Goal: Navigation & Orientation: Find specific page/section

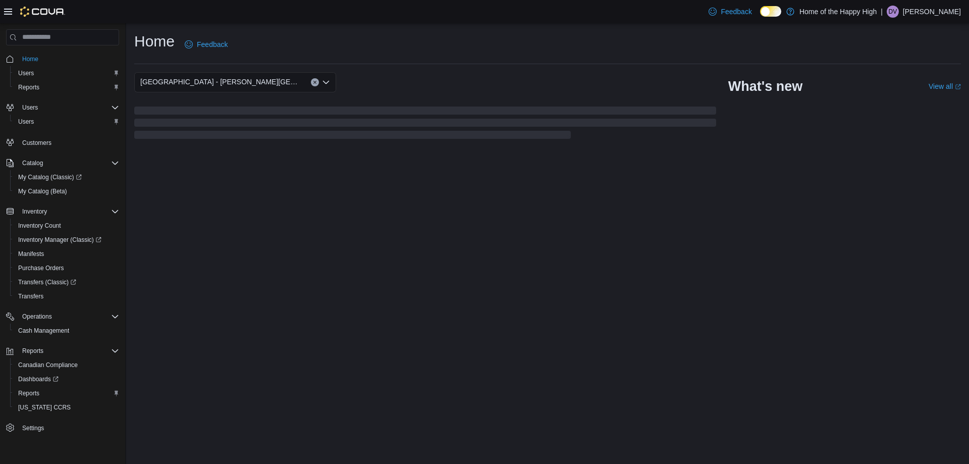
click at [931, 14] on p "[PERSON_NAME]" at bounding box center [932, 12] width 58 height 12
click at [895, 101] on span "Sign Out" at bounding box center [895, 99] width 27 height 10
